Goal: Task Accomplishment & Management: Manage account settings

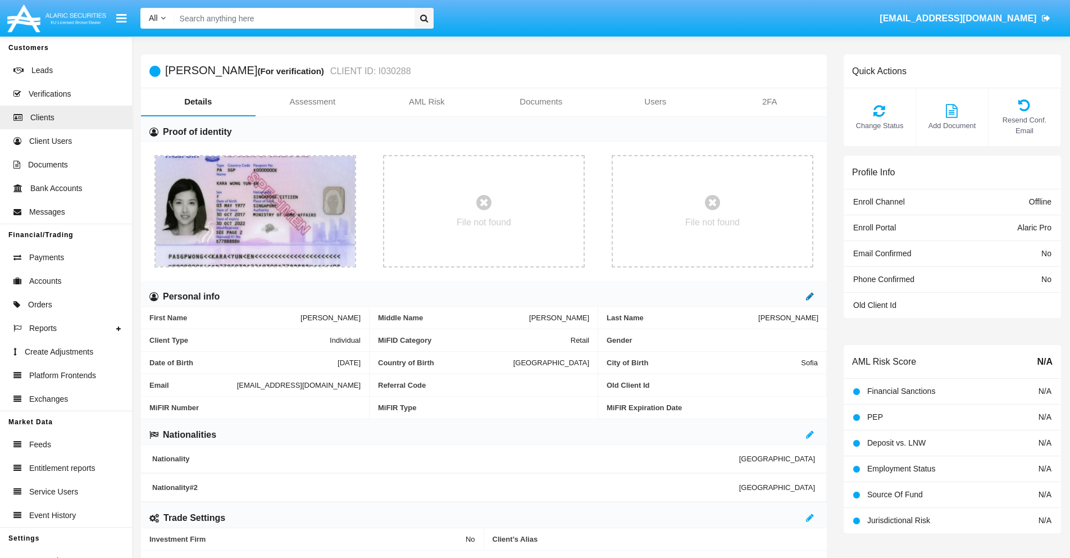
click at [810, 296] on icon at bounding box center [810, 295] width 8 height 9
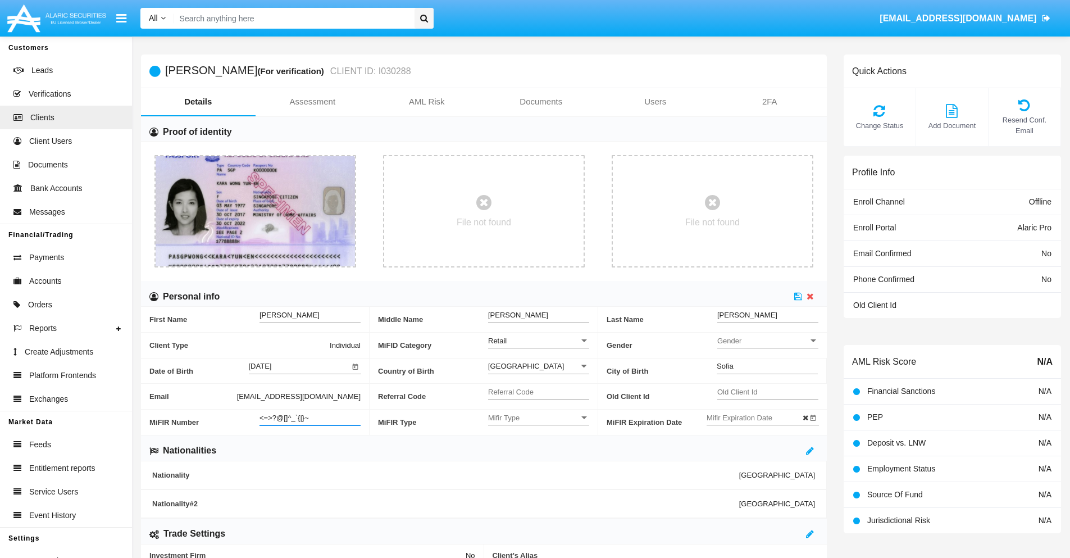
type input "<=>?@[]^_`{|}~"
click at [798, 296] on icon at bounding box center [798, 295] width 8 height 9
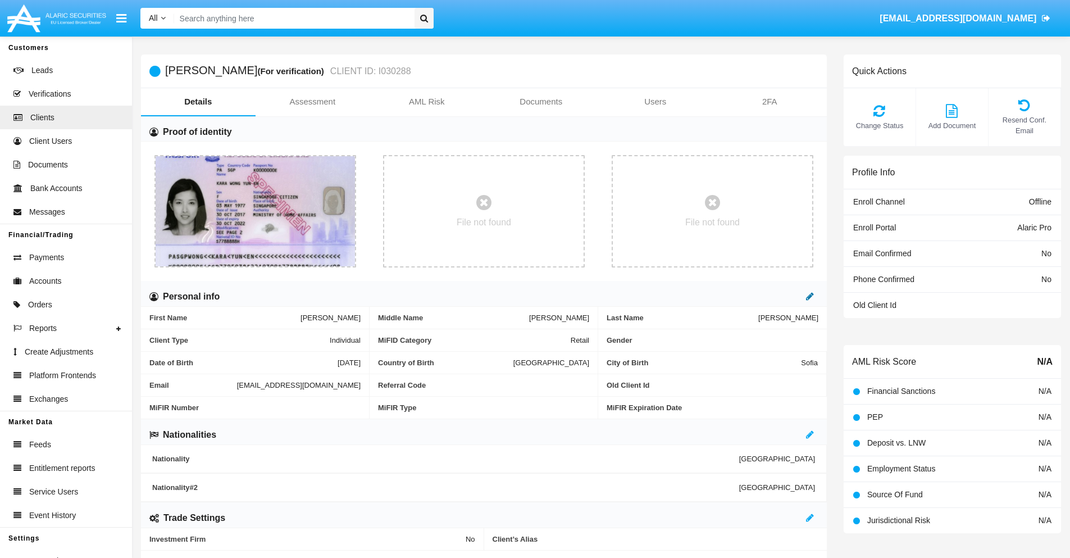
click at [810, 296] on icon at bounding box center [810, 295] width 8 height 9
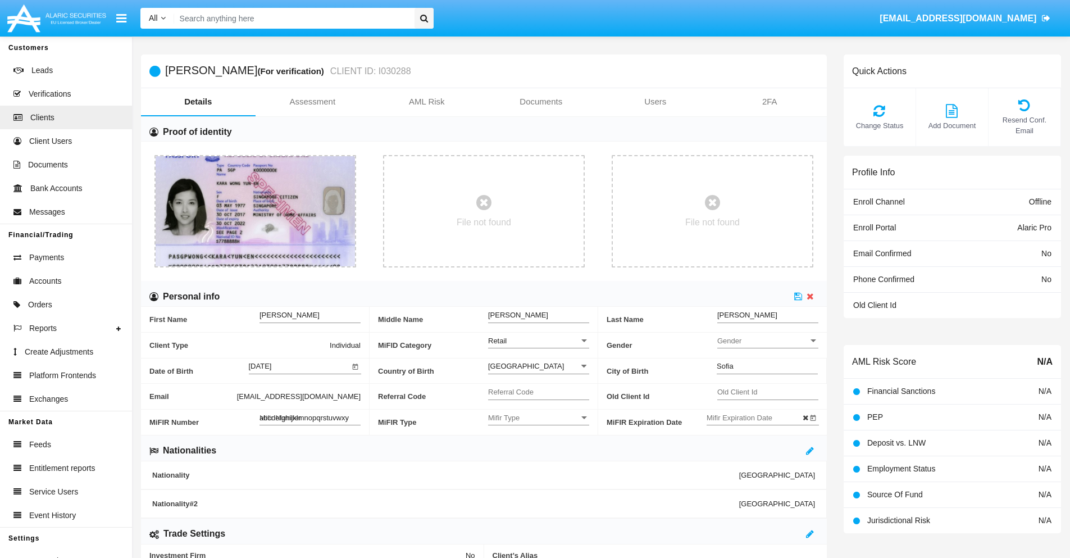
type input "abcdefghijklmnopqrstuvwxyz"
click at [798, 296] on icon at bounding box center [798, 295] width 8 height 9
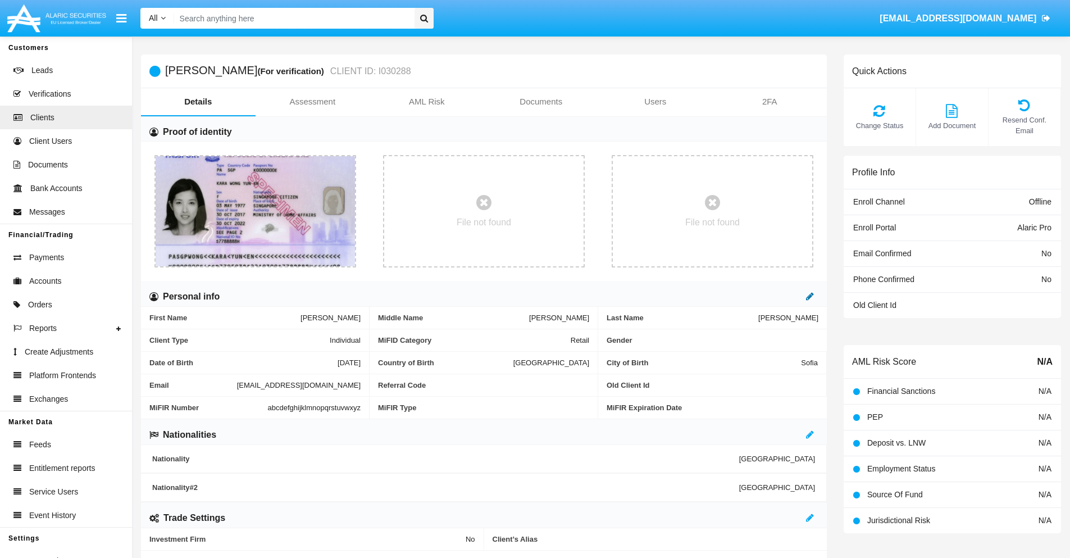
click at [810, 296] on icon at bounding box center [810, 295] width 8 height 9
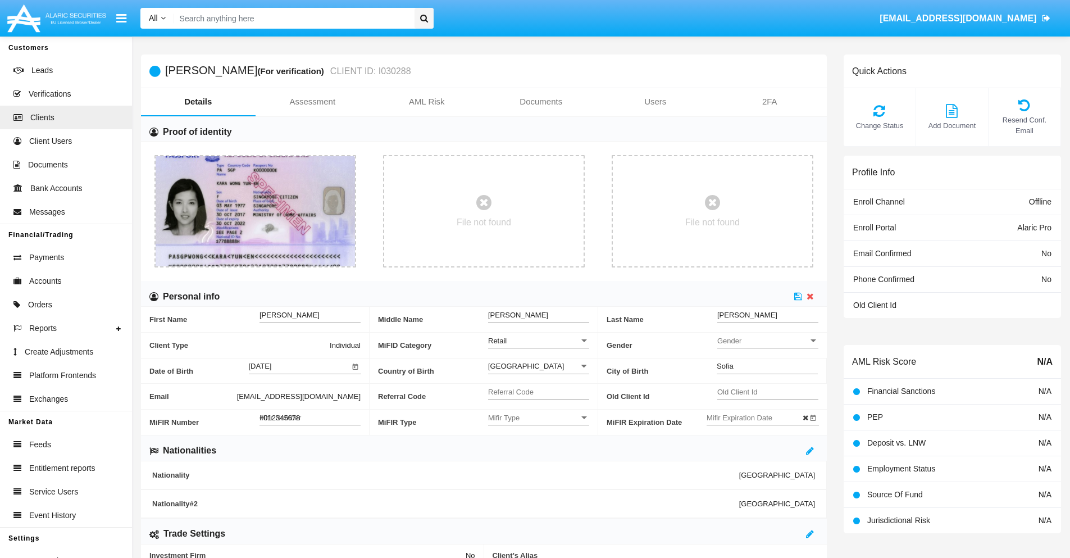
type input "#0123456789"
click at [798, 296] on icon at bounding box center [798, 295] width 8 height 9
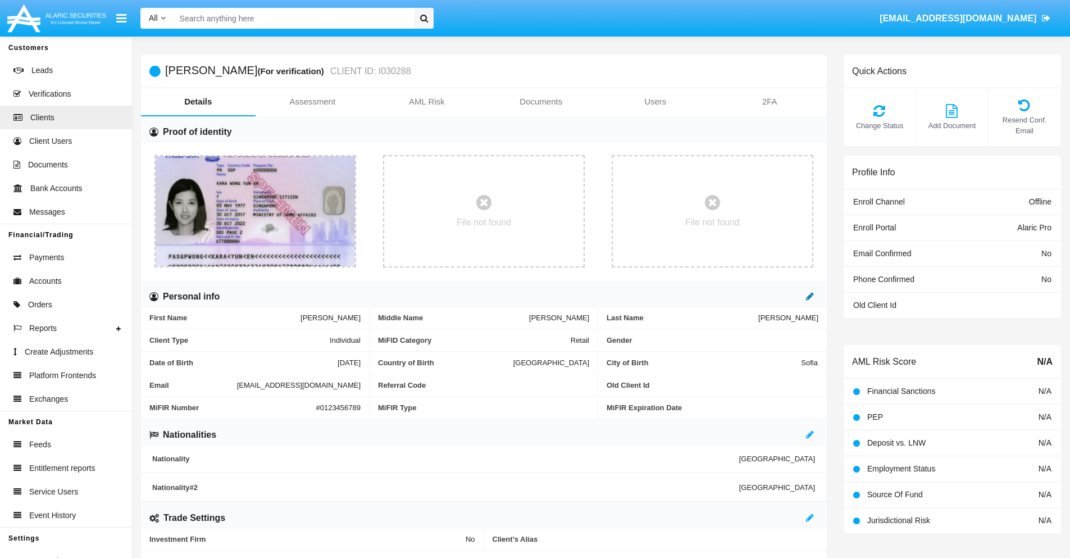
click at [810, 296] on icon at bounding box center [810, 295] width 8 height 9
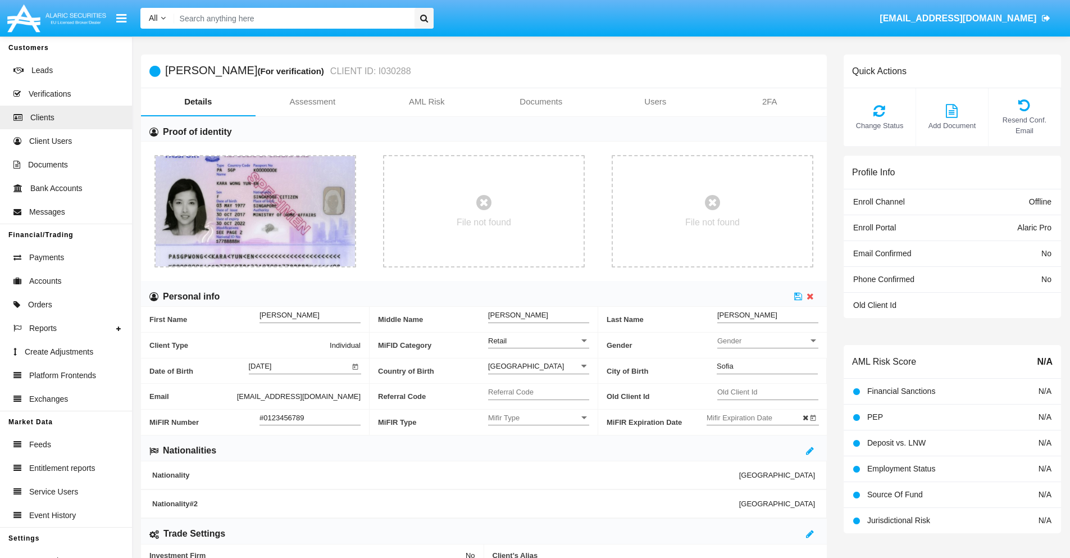
click at [310, 417] on input "#0123456789" at bounding box center [309, 418] width 101 height 10
click at [798, 296] on icon at bounding box center [798, 295] width 8 height 9
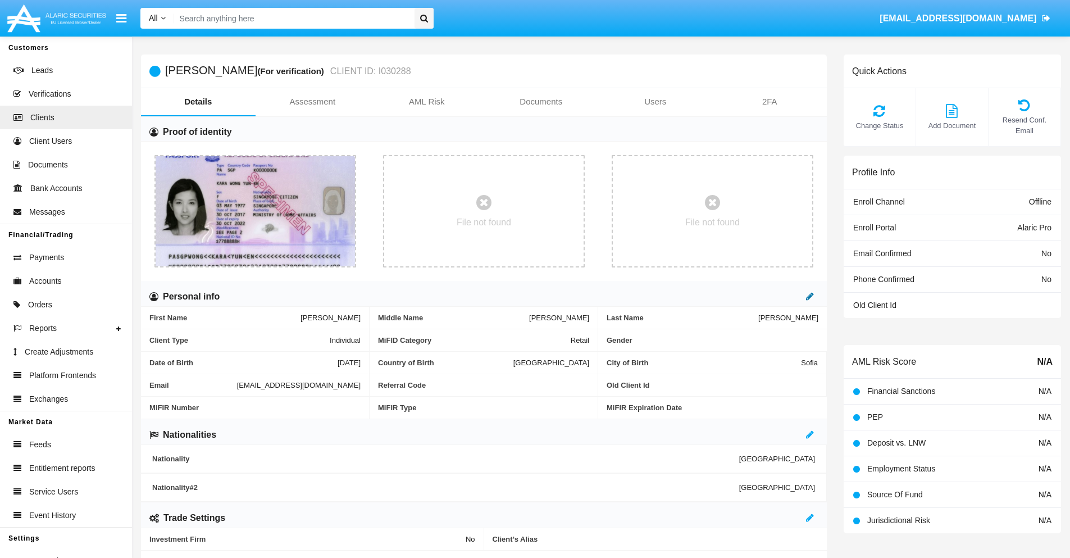
click at [810, 296] on icon at bounding box center [810, 295] width 8 height 9
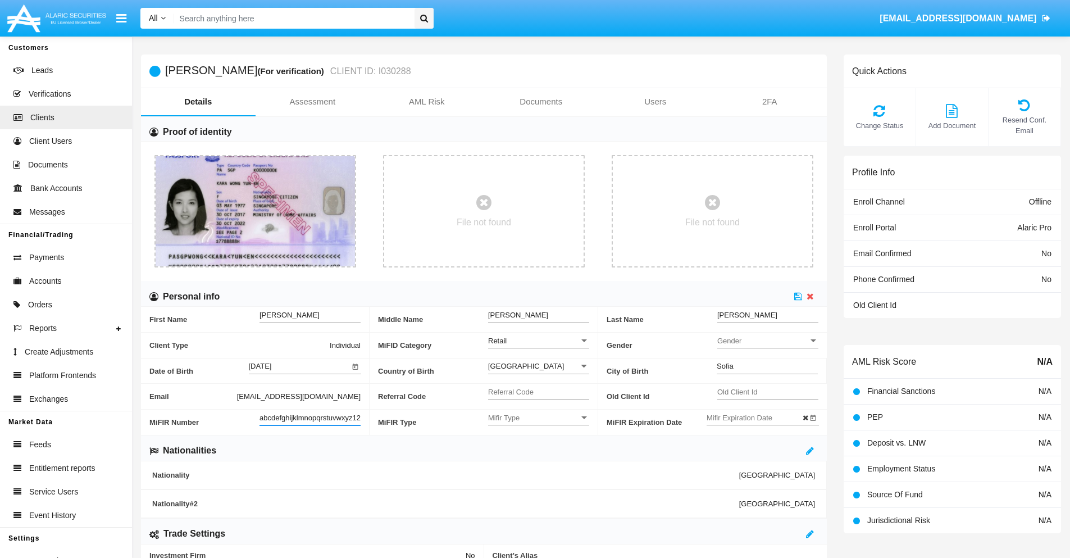
scroll to position [0, 8]
type input "abcdefghijklmnopqrstuvwxyz1234"
click at [798, 296] on icon at bounding box center [798, 295] width 8 height 9
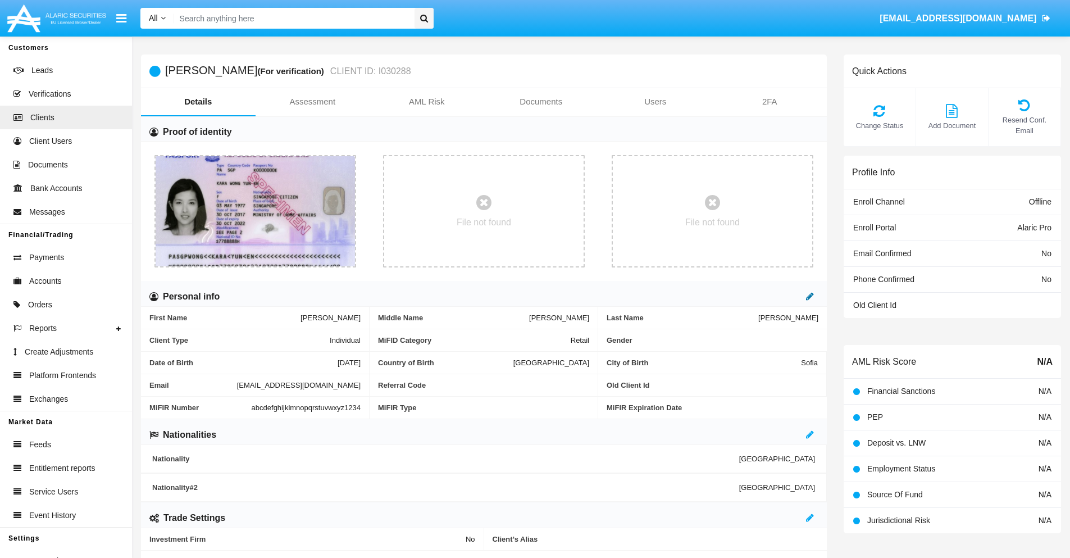
click at [810, 296] on icon at bounding box center [810, 295] width 8 height 9
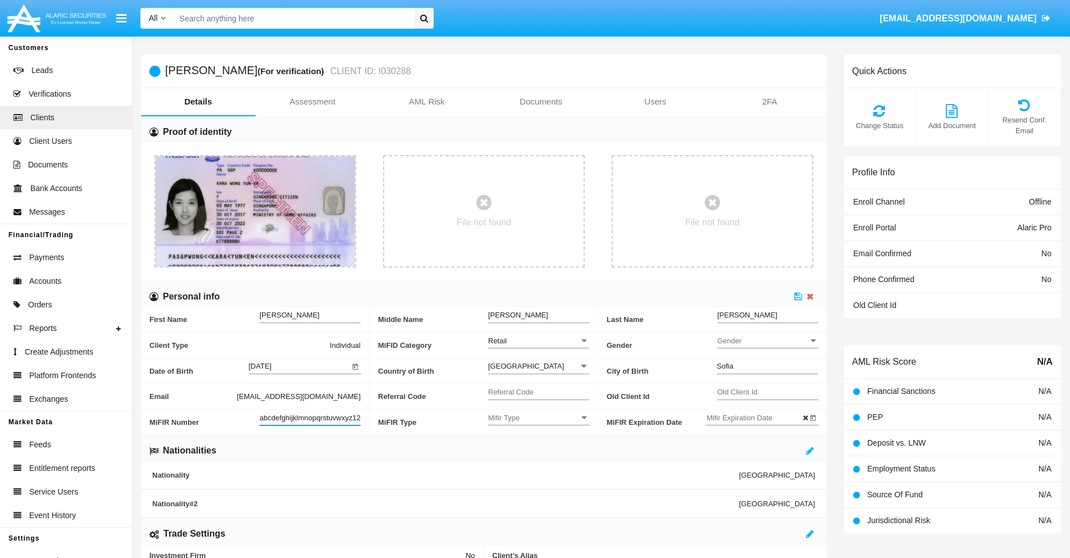
scroll to position [0, 12]
type input "abcdefghijklmnopqrstuvwxyz12345"
click at [798, 296] on icon at bounding box center [798, 295] width 8 height 9
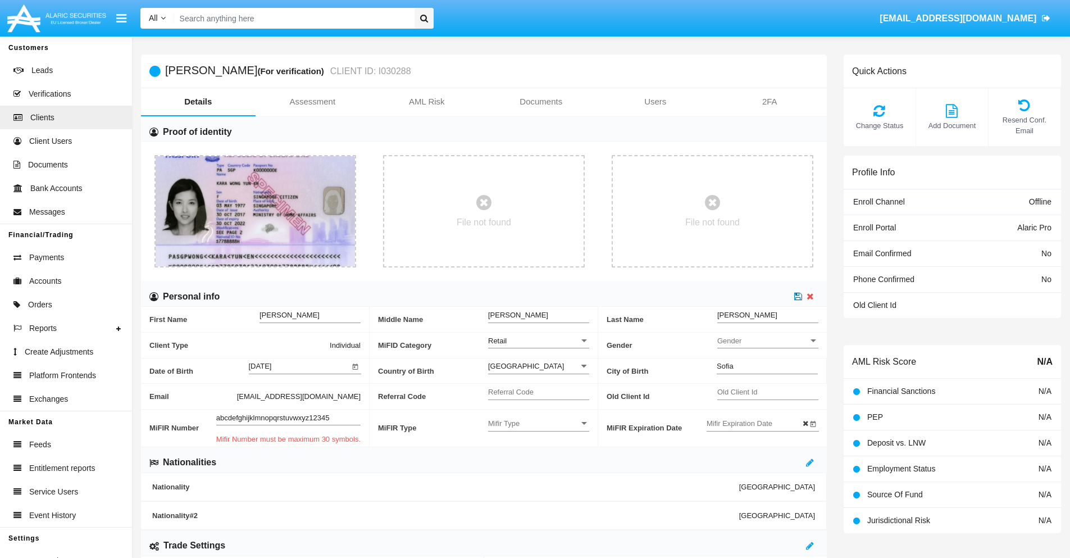
scroll to position [0, 0]
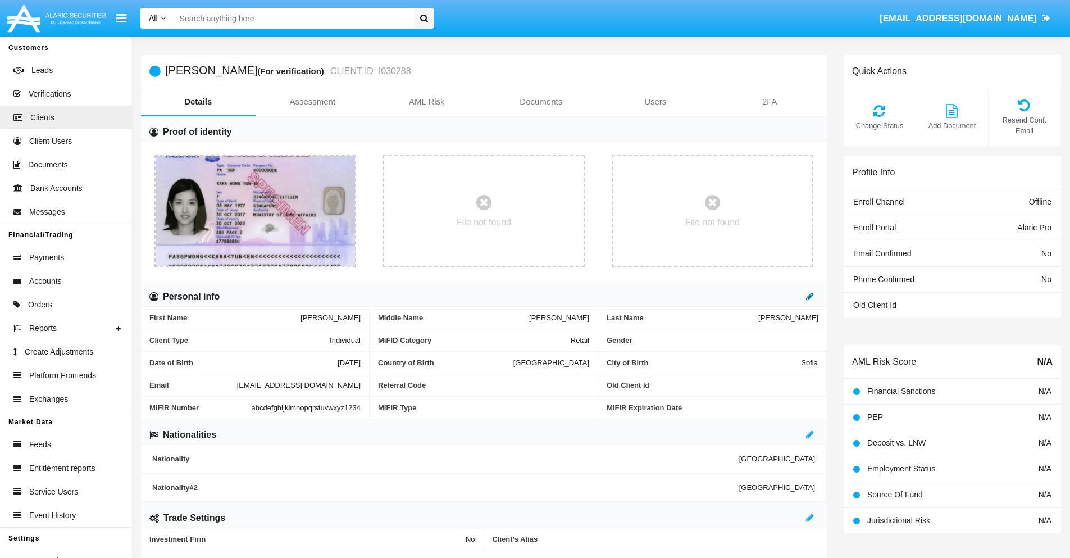
click at [810, 296] on icon at bounding box center [810, 295] width 8 height 9
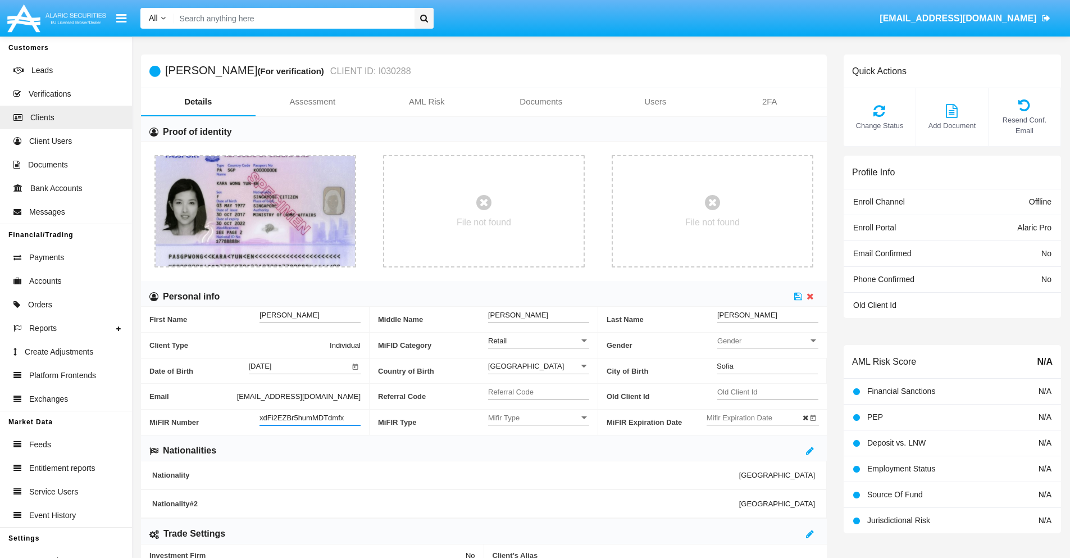
type input "xdFi2EZBr5humMDTdmfx"
click at [538, 417] on span "Mifir Type" at bounding box center [533, 418] width 91 height 10
click at [538, 445] on span "CONCAT" at bounding box center [538, 446] width 101 height 22
click at [756, 417] on input "Mifir Expiration Date" at bounding box center [756, 418] width 101 height 10
click at [740, 228] on span "[DATE]" at bounding box center [730, 229] width 25 height 9
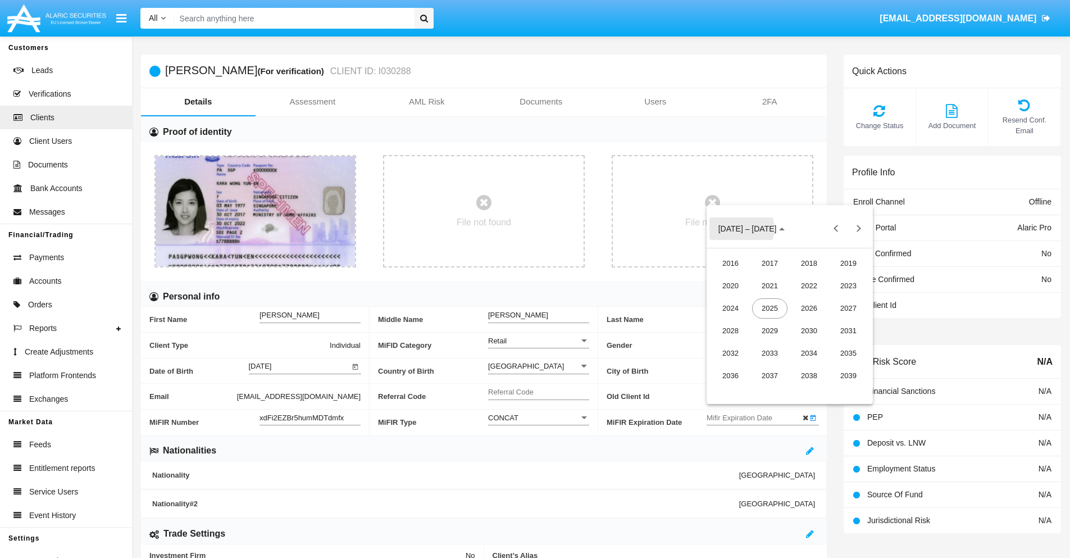
click at [809, 330] on div "2030" at bounding box center [808, 331] width 35 height 20
click at [730, 285] on div "JAN" at bounding box center [730, 286] width 35 height 20
click at [766, 299] on div "1" at bounding box center [767, 299] width 20 height 20
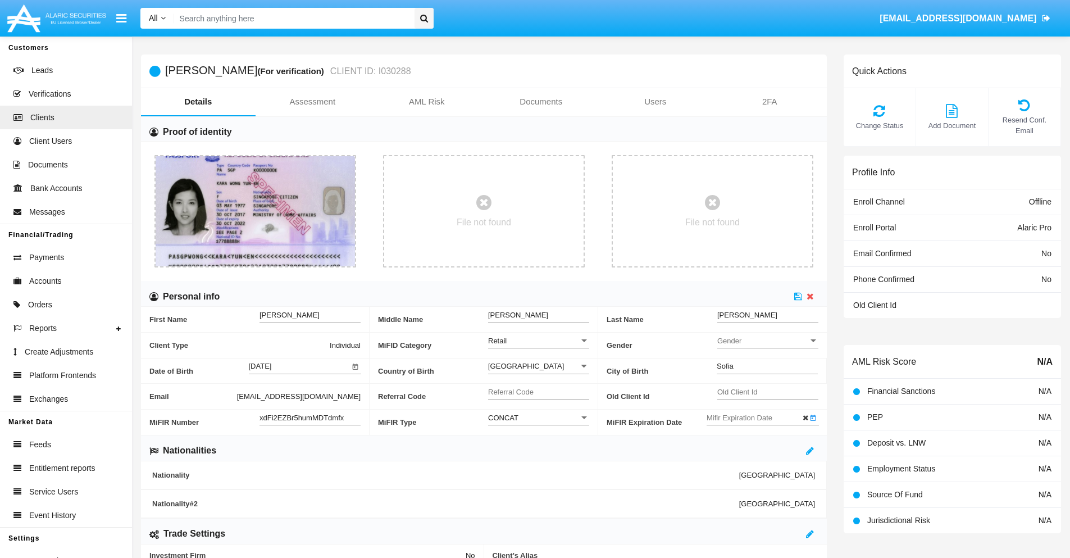
type input "[DATE]"
click at [798, 296] on icon at bounding box center [798, 295] width 8 height 9
